Goal: Transaction & Acquisition: Purchase product/service

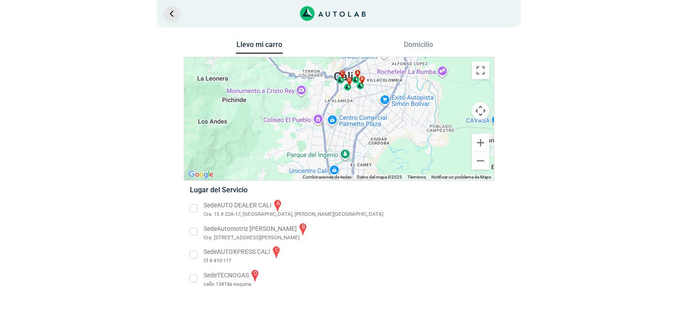
click at [173, 14] on link "Ir al paso anterior" at bounding box center [171, 14] width 14 height 14
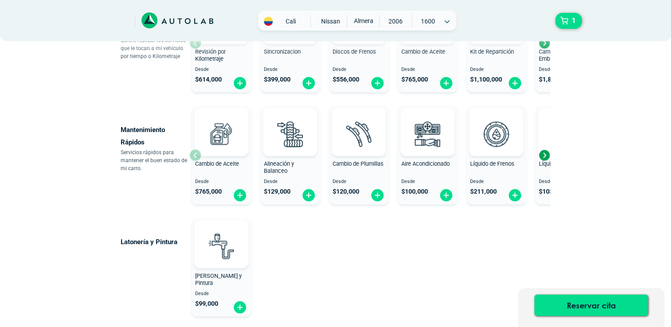
scroll to position [490, 0]
click at [433, 146] on img at bounding box center [427, 133] width 39 height 39
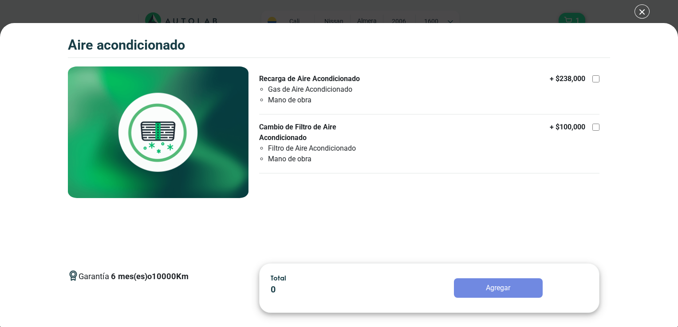
click at [642, 13] on div "Aire Acondicionado 1 Aire Acondicionado 6" at bounding box center [339, 163] width 678 height 327
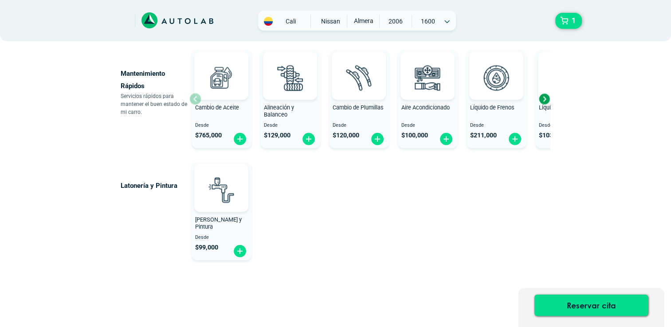
scroll to position [550, 0]
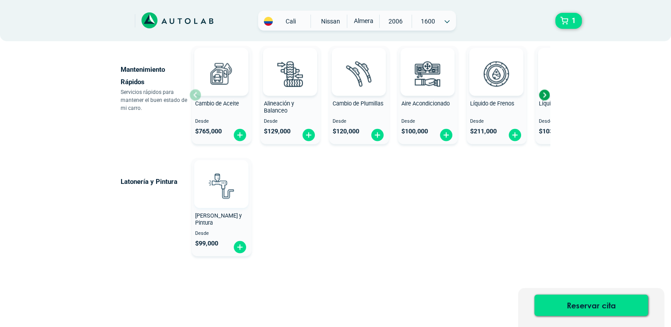
click at [230, 198] on img at bounding box center [221, 185] width 39 height 39
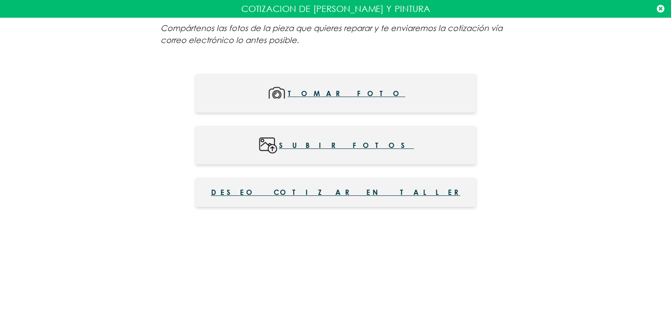
click at [660, 10] on icon at bounding box center [661, 8] width 8 height 9
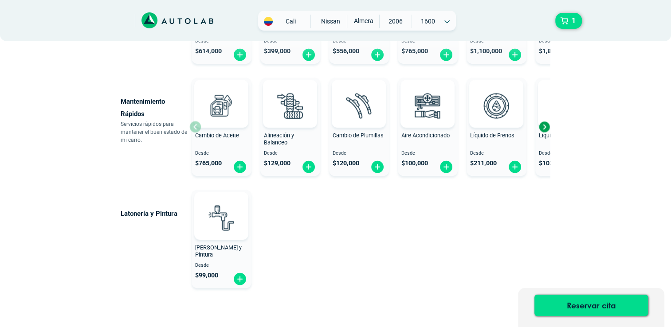
scroll to position [516, 0]
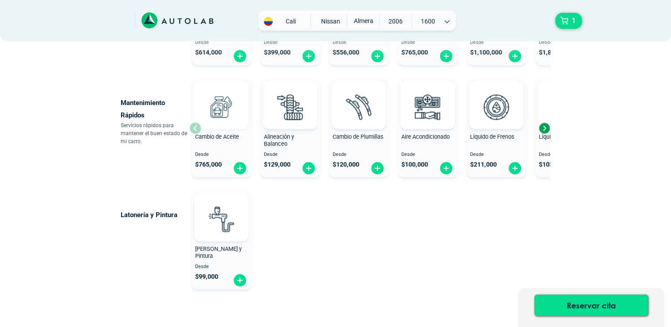
click at [226, 111] on img at bounding box center [221, 106] width 39 height 39
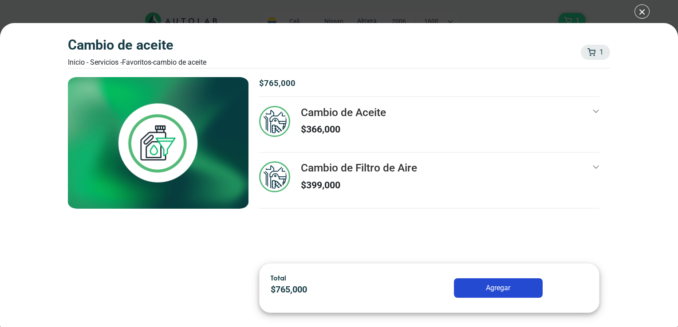
click at [641, 13] on div "Cambio de Aceite Inicio - Servicios - Favoritos - Cambio de Aceite 1 1 Cambio d…" at bounding box center [339, 163] width 678 height 327
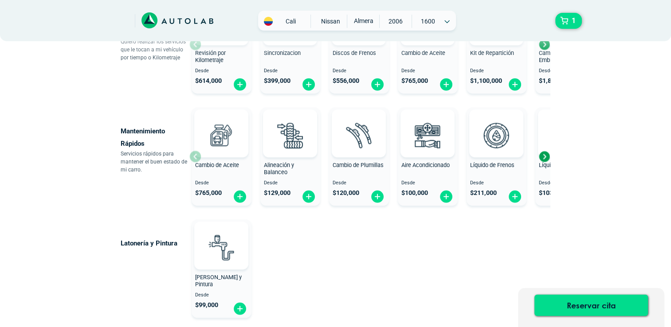
scroll to position [468, 0]
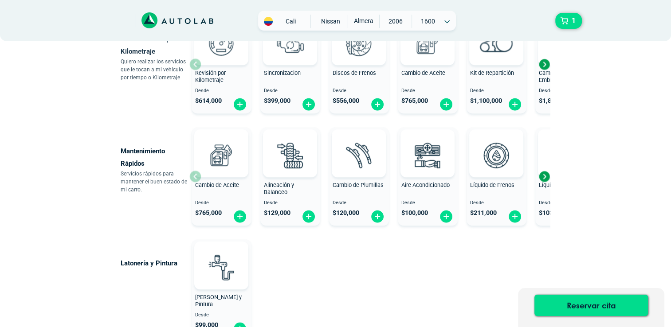
click at [544, 176] on div "Next slide" at bounding box center [544, 176] width 13 height 13
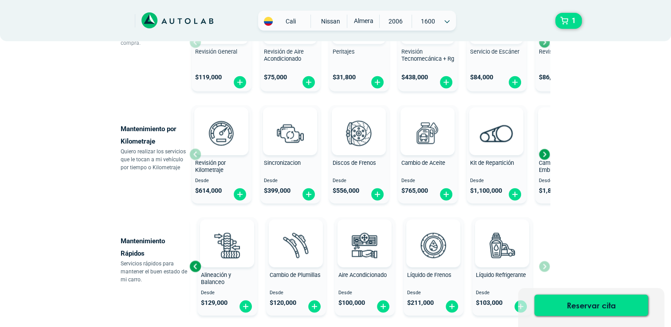
scroll to position [378, 0]
click at [361, 125] on img at bounding box center [358, 133] width 39 height 39
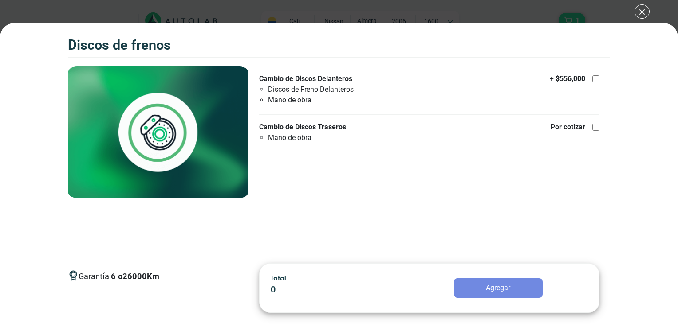
click at [644, 13] on div "Discos de Frenos 1 Discos de Frenos 6 26000" at bounding box center [339, 163] width 678 height 327
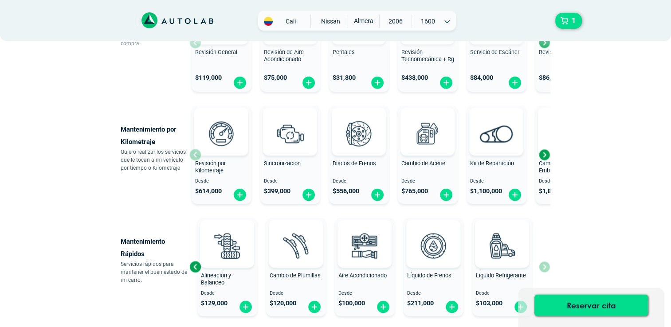
scroll to position [310, 0]
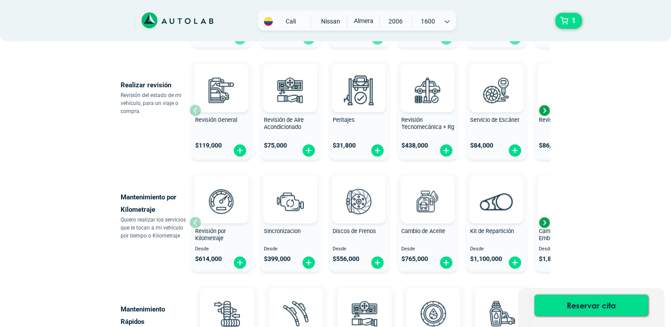
click at [543, 221] on div "Next slide" at bounding box center [544, 222] width 13 height 13
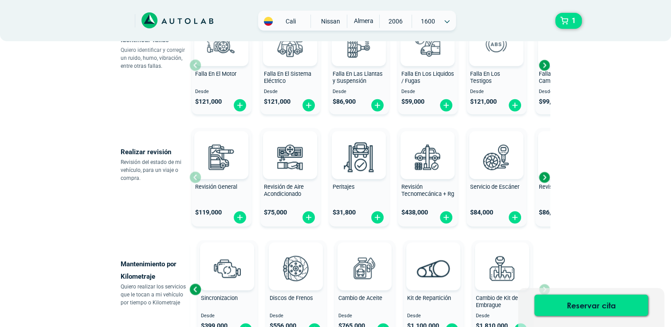
scroll to position [242, 0]
click at [544, 177] on div "Next slide" at bounding box center [544, 177] width 13 height 13
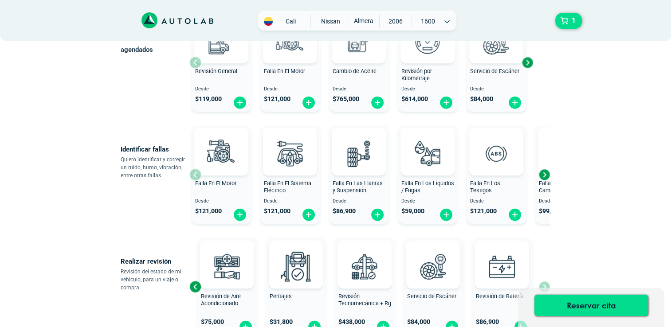
scroll to position [128, 0]
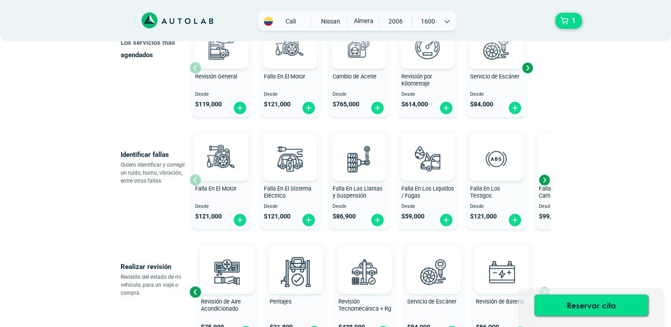
click at [543, 177] on div "Next slide" at bounding box center [544, 179] width 13 height 13
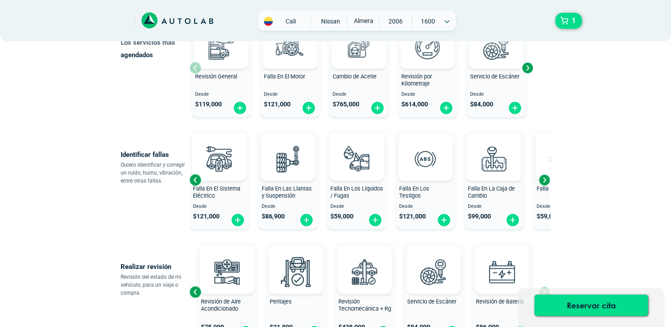
click at [543, 177] on div "Next slide" at bounding box center [544, 179] width 13 height 13
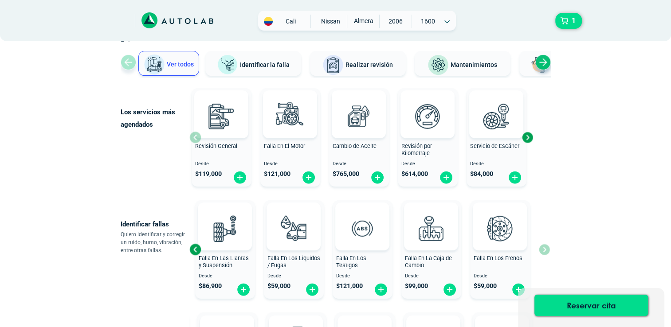
scroll to position [0, 0]
